Goal: Find specific page/section: Find specific page/section

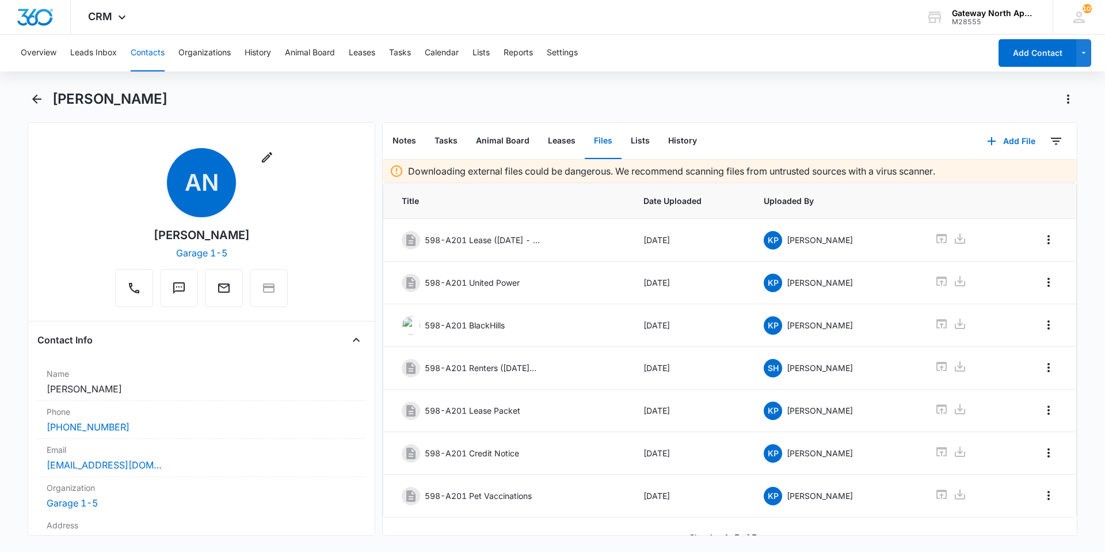
scroll to position [17, 0]
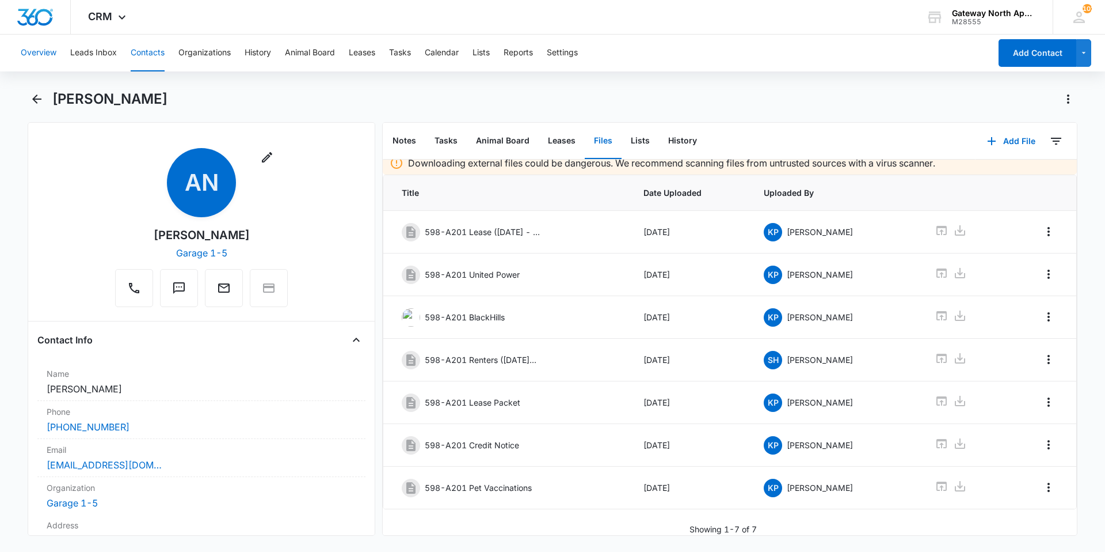
click at [39, 51] on button "Overview" at bounding box center [39, 53] width 36 height 37
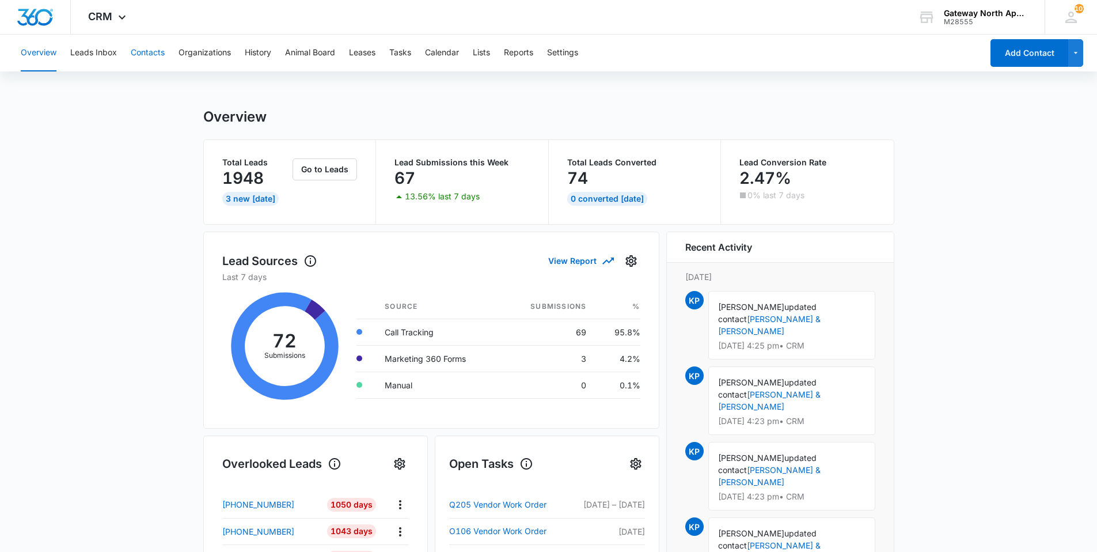
click at [146, 55] on button "Contacts" at bounding box center [148, 53] width 34 height 37
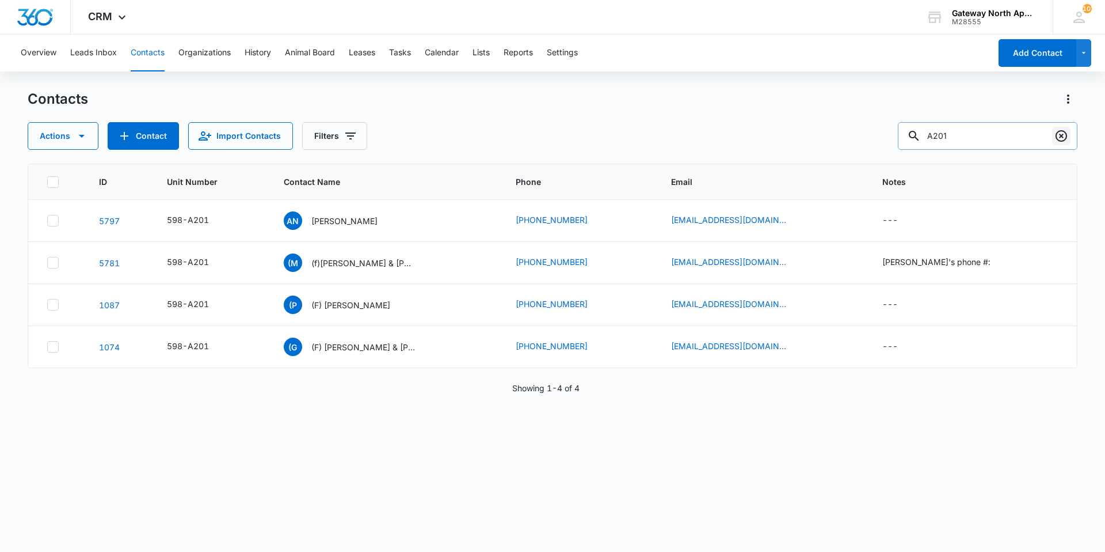
click at [1066, 139] on icon "Clear" at bounding box center [1062, 136] width 12 height 12
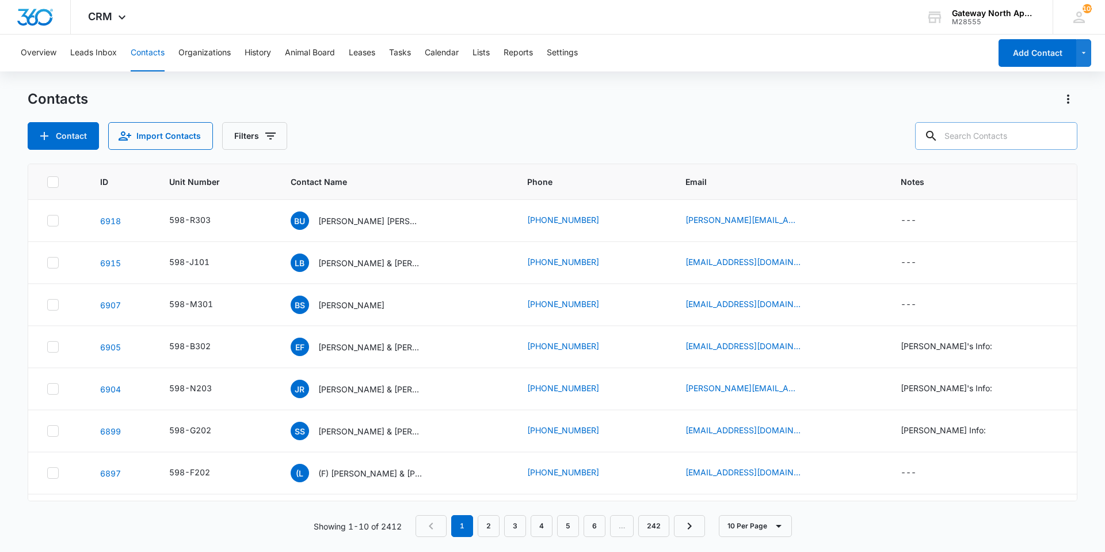
click at [1031, 138] on input "text" at bounding box center [996, 136] width 162 height 28
type input "[PERSON_NAME]"
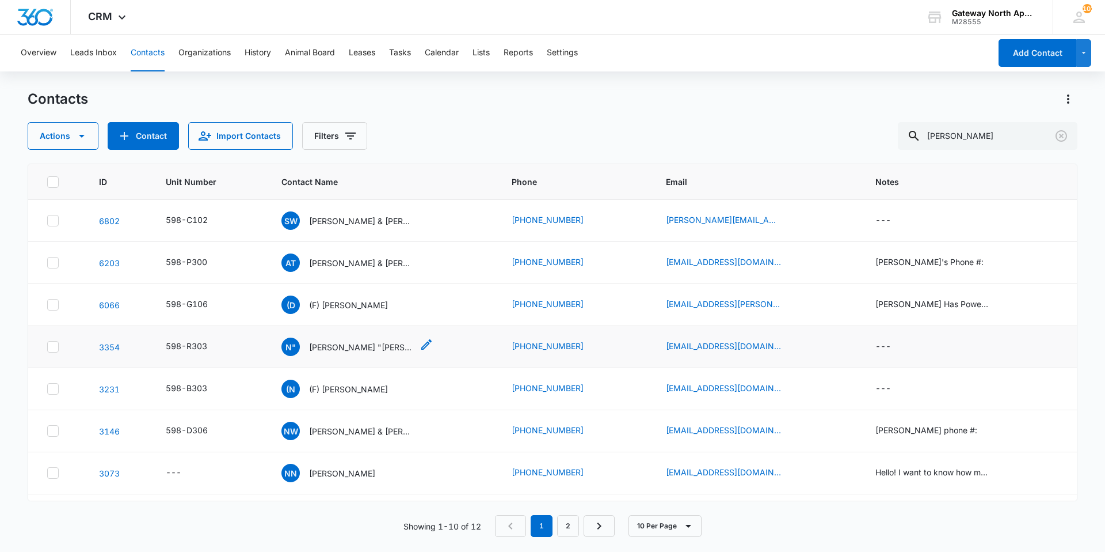
click at [343, 342] on p "[PERSON_NAME] "[PERSON_NAME]" [PERSON_NAME]" at bounding box center [361, 347] width 104 height 12
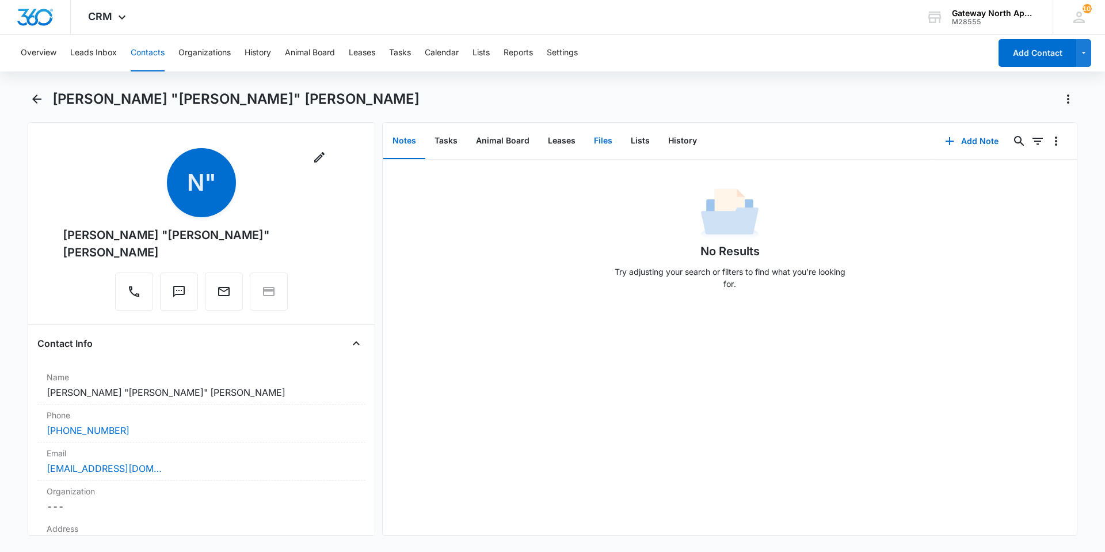
click at [598, 140] on button "Files" at bounding box center [603, 141] width 37 height 36
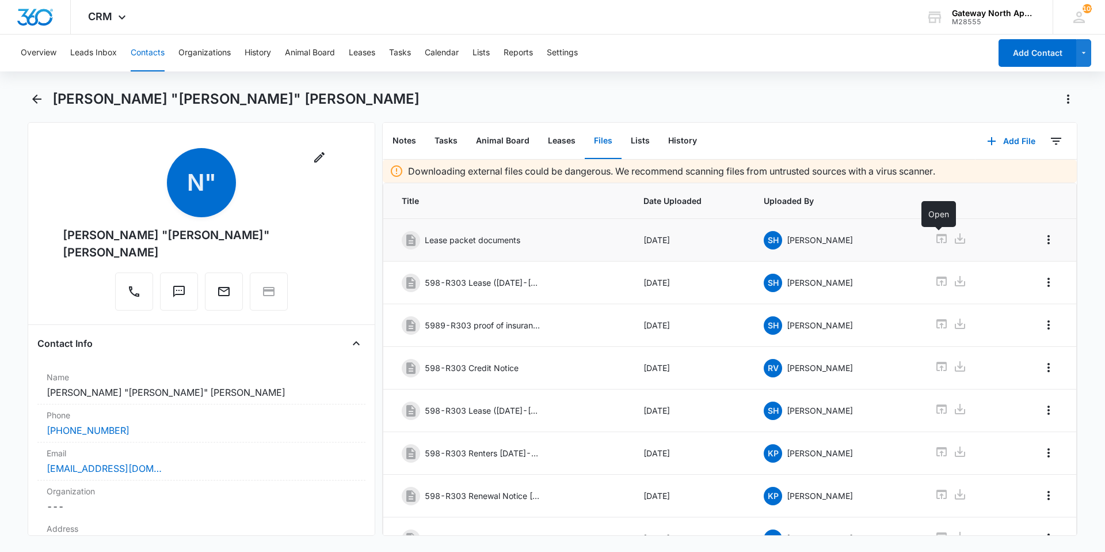
click at [937, 234] on icon at bounding box center [942, 238] width 10 height 9
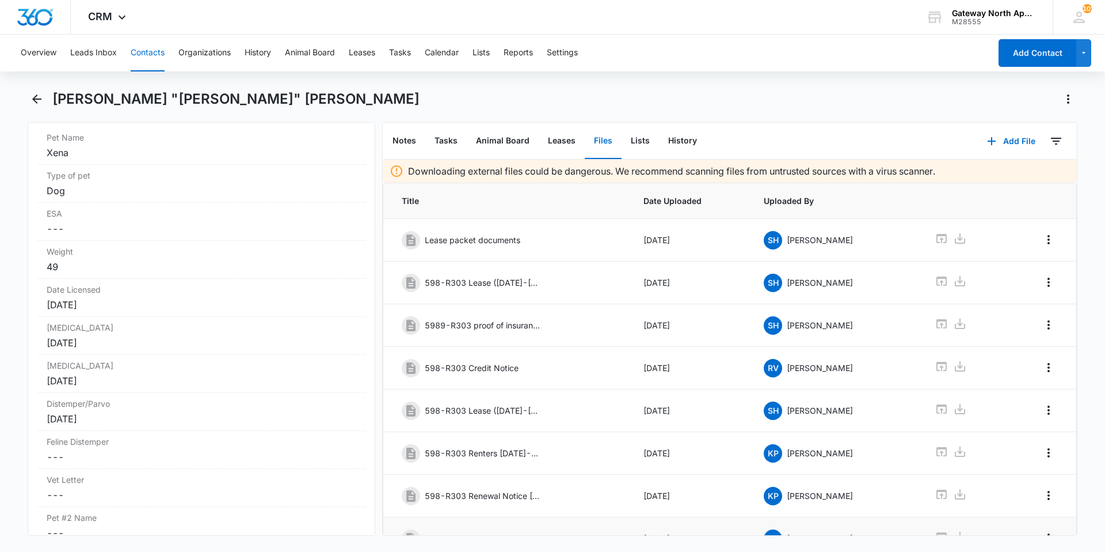
scroll to position [40, 0]
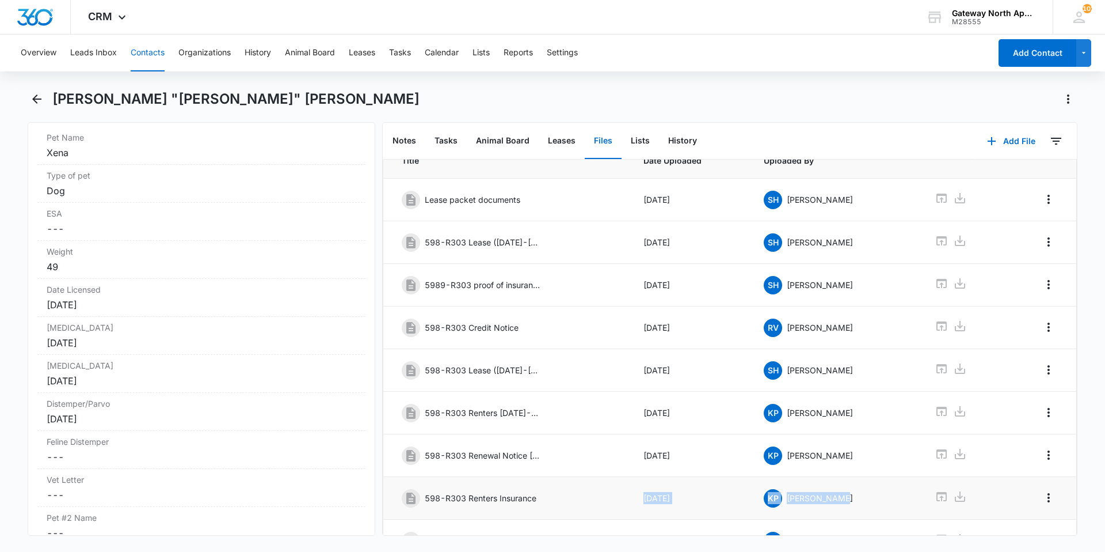
drag, startPoint x: 790, startPoint y: 515, endPoint x: 930, endPoint y: 496, distance: 141.2
click at [915, 501] on body "CRM Apps Reputation Websites Forms CRM Email Social Content Ads Intelligence Fi…" at bounding box center [552, 276] width 1105 height 552
